Goal: Task Accomplishment & Management: Complete application form

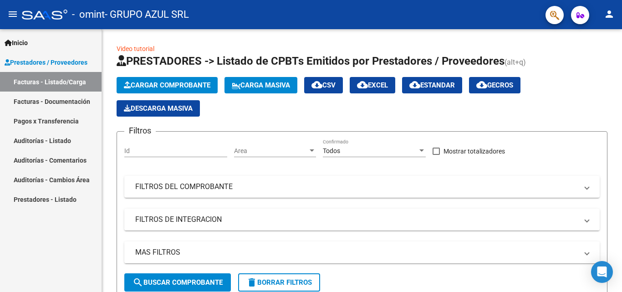
click at [46, 87] on link "Facturas - Listado/Carga" at bounding box center [51, 82] width 102 height 20
click at [498, 221] on mat-panel-title "FILTROS DE INTEGRACION" at bounding box center [356, 219] width 443 height 10
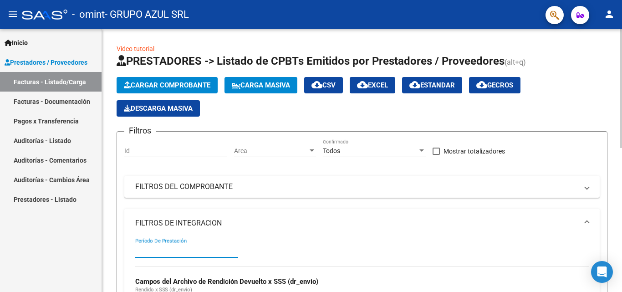
click at [211, 250] on input "Período De Prestación" at bounding box center [186, 250] width 103 height 8
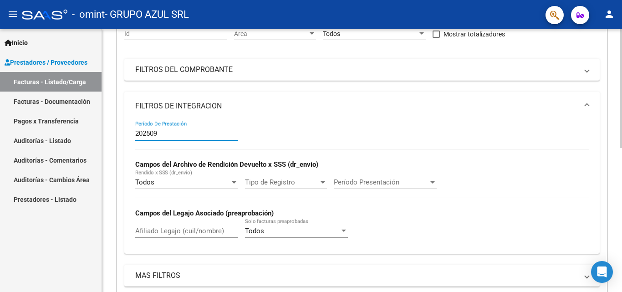
scroll to position [139, 0]
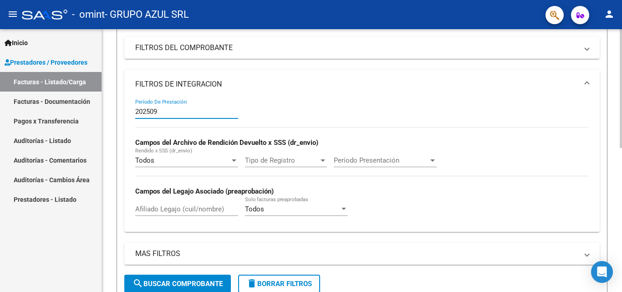
click at [622, 178] on div at bounding box center [621, 152] width 2 height 119
type input "202509"
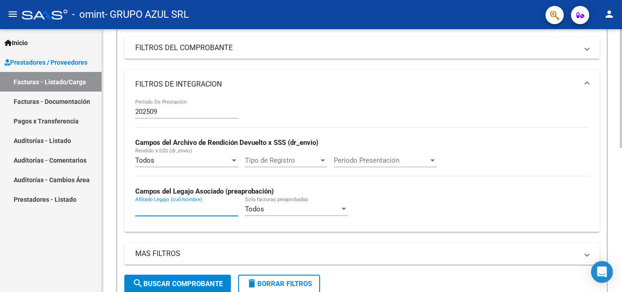
click at [171, 210] on input "Afiliado Legajo (cuil/nombre)" at bounding box center [186, 209] width 103 height 8
type input "4"
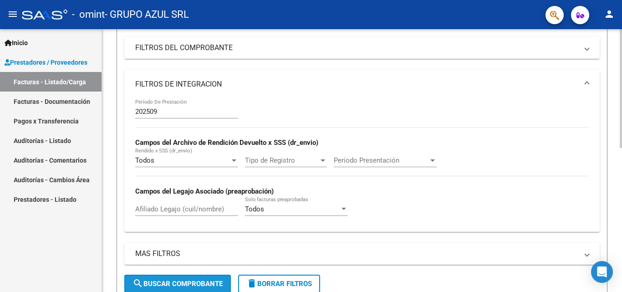
click at [172, 284] on span "search Buscar Comprobante" at bounding box center [178, 284] width 90 height 8
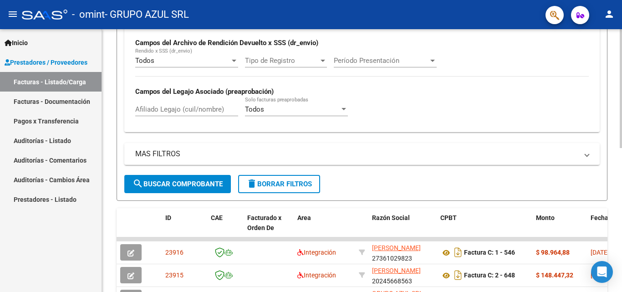
scroll to position [244, 0]
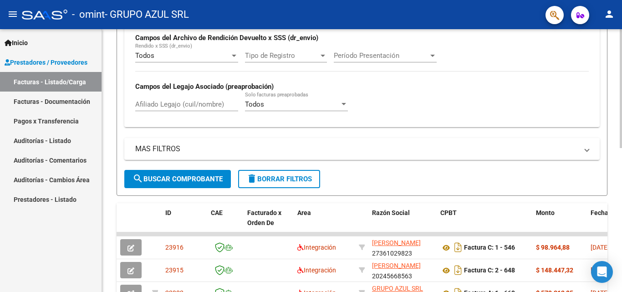
click at [622, 182] on div at bounding box center [621, 201] width 2 height 119
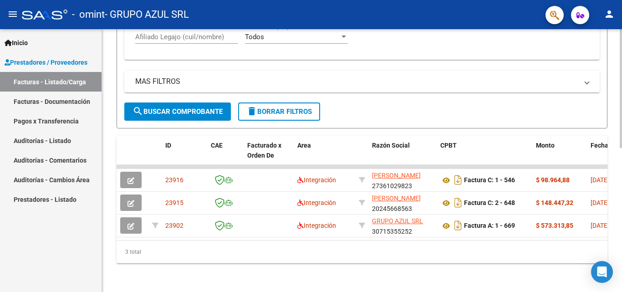
scroll to position [312, 0]
click at [622, 214] on div at bounding box center [621, 232] width 2 height 119
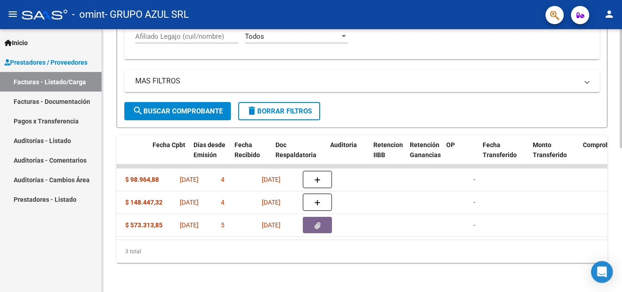
scroll to position [0, 440]
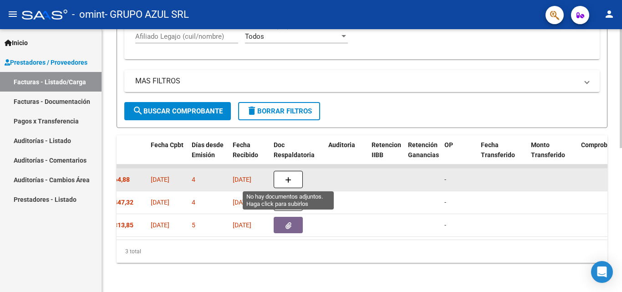
click at [291, 177] on icon "button" at bounding box center [288, 180] width 6 height 7
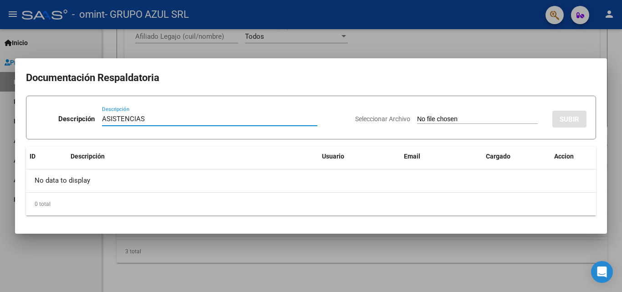
type input "ASISTENCIAS"
click at [387, 121] on span "Seleccionar Archivo" at bounding box center [382, 118] width 55 height 7
click at [417, 121] on input "Seleccionar Archivo" at bounding box center [477, 119] width 121 height 9
type input "C:\fakepath\ASISTENCIAS SEPTIEMBRE [PERSON_NAME] .pdf"
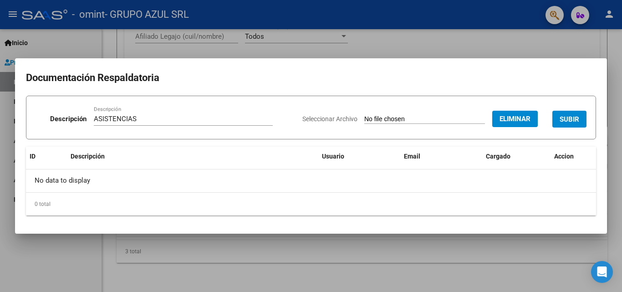
click at [581, 119] on button "SUBIR" at bounding box center [569, 119] width 34 height 17
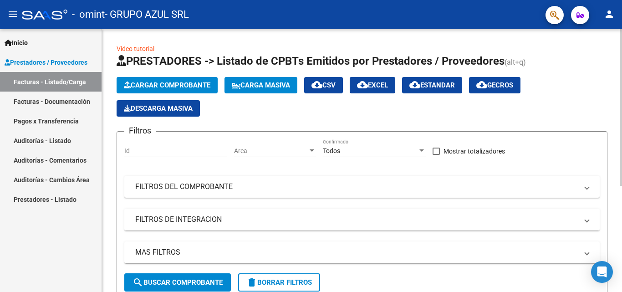
drag, startPoint x: 255, startPoint y: 213, endPoint x: 249, endPoint y: 214, distance: 6.0
click at [255, 214] on mat-expansion-panel-header "FILTROS DE INTEGRACION" at bounding box center [361, 220] width 475 height 22
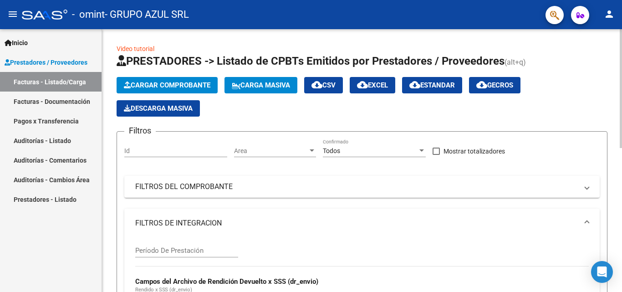
click at [170, 248] on input "Período De Prestación" at bounding box center [186, 250] width 103 height 8
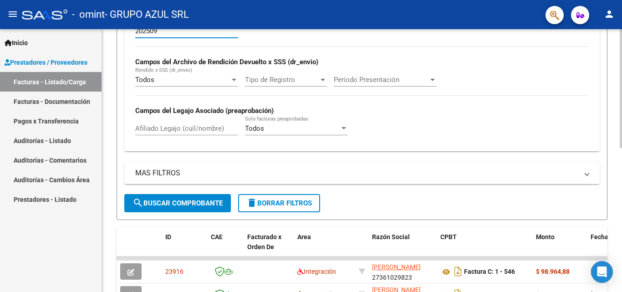
scroll to position [221, 0]
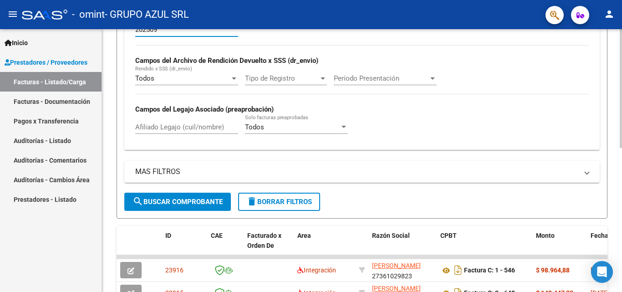
click at [622, 234] on div at bounding box center [621, 190] width 2 height 119
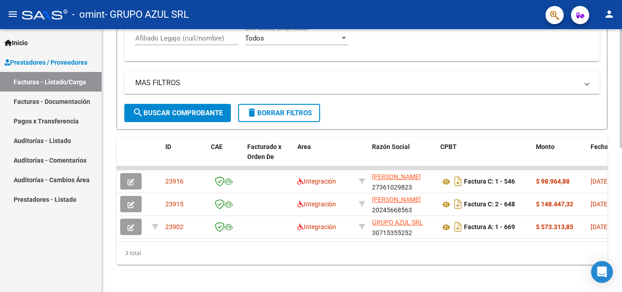
scroll to position [319, 0]
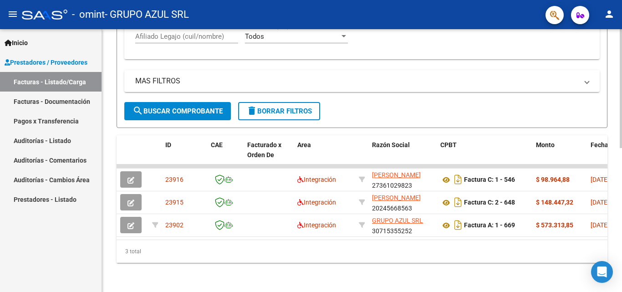
click at [622, 201] on div at bounding box center [621, 232] width 2 height 119
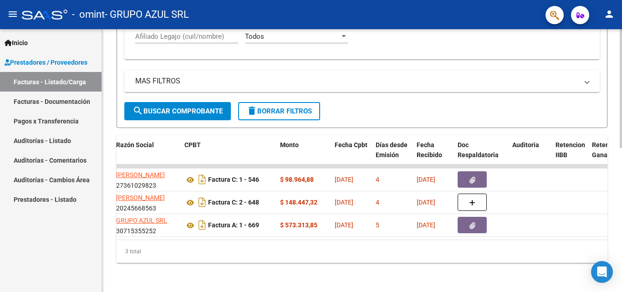
scroll to position [0, 265]
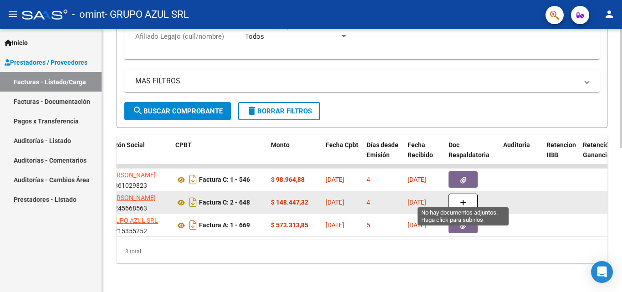
type input "202509"
click at [459, 199] on button "button" at bounding box center [463, 202] width 29 height 17
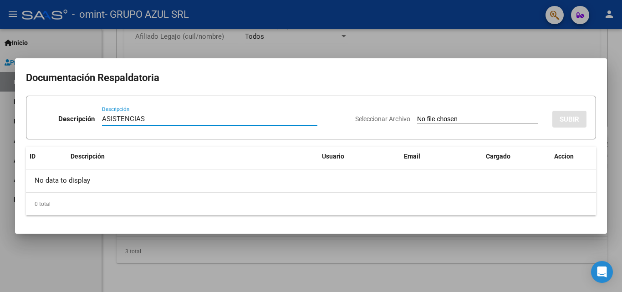
type input "ASISTENCIAS"
click at [387, 120] on span "Seleccionar Archivo" at bounding box center [382, 118] width 55 height 7
click at [417, 120] on input "Seleccionar Archivo" at bounding box center [477, 119] width 121 height 9
type input "C:\fakepath\ASISTENCIAS SEPTIEMBRE PSICO LEONE .pdf"
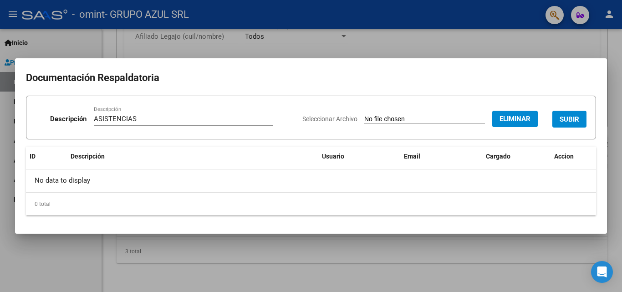
click at [576, 121] on span "SUBIR" at bounding box center [570, 119] width 20 height 8
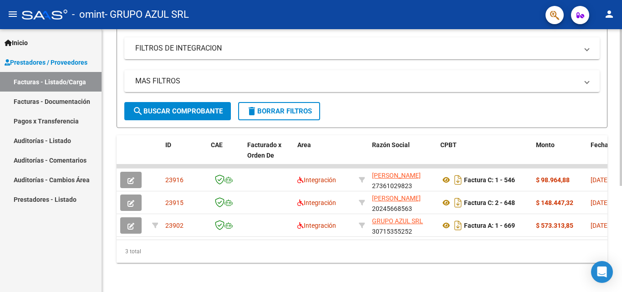
scroll to position [178, 0]
click at [622, 264] on div at bounding box center [621, 213] width 2 height 157
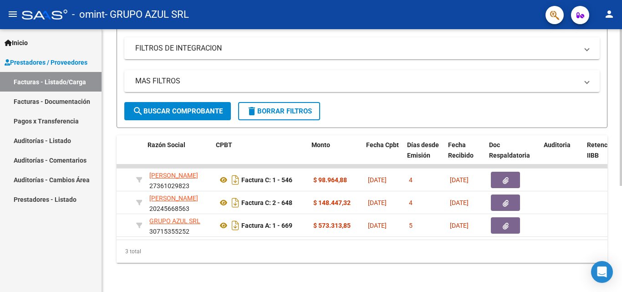
scroll to position [0, 226]
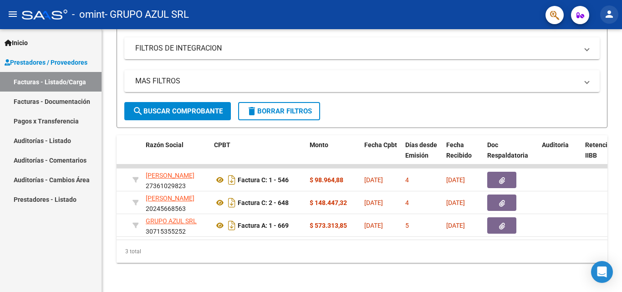
click at [612, 10] on mat-icon "person" at bounding box center [609, 14] width 11 height 11
click at [579, 61] on mat-icon "exit_to_app" at bounding box center [575, 59] width 11 height 11
